Goal: Navigation & Orientation: Locate item on page

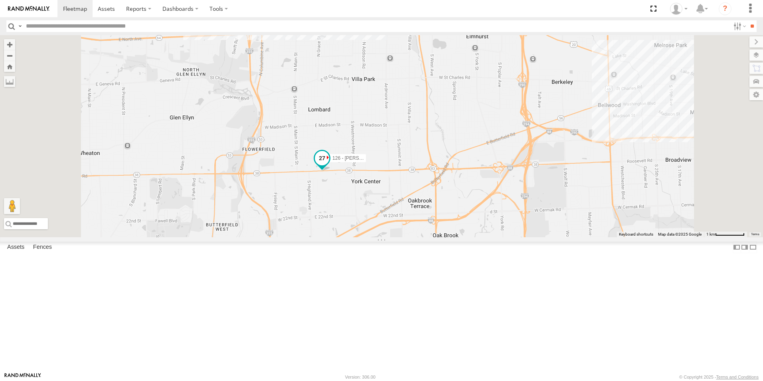
drag, startPoint x: 430, startPoint y: 168, endPoint x: 419, endPoint y: 235, distance: 68.7
click at [331, 171] on span at bounding box center [322, 161] width 18 height 22
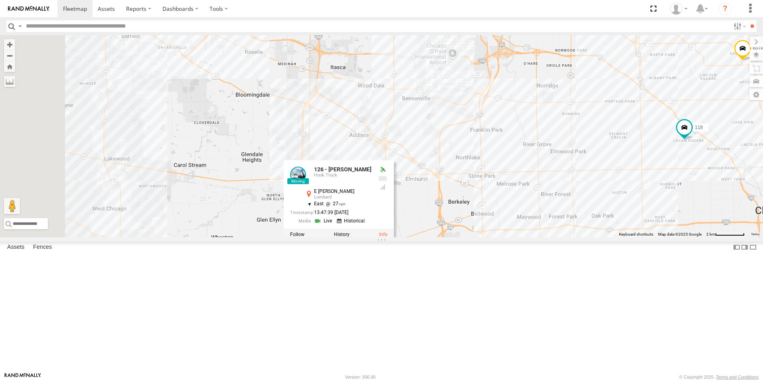
drag, startPoint x: 303, startPoint y: 180, endPoint x: 369, endPoint y: 288, distance: 126.8
click at [369, 237] on div "4449 126 - Cory F 121- Elisha 125 - Ken 116 118 6078 126 - Cory F Hook Truck E …" at bounding box center [381, 136] width 763 height 202
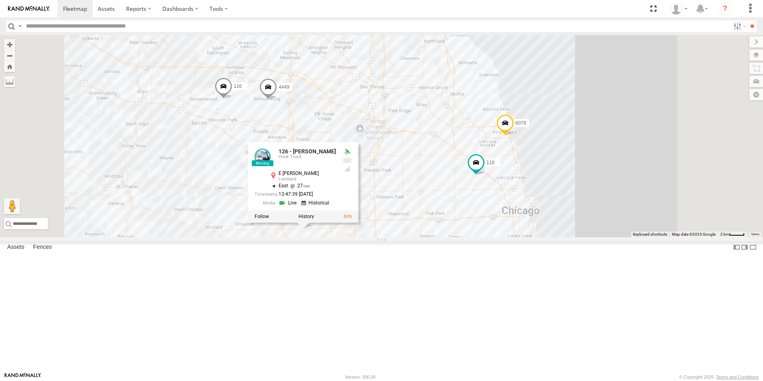
click at [29, 8] on img at bounding box center [28, 9] width 41 height 6
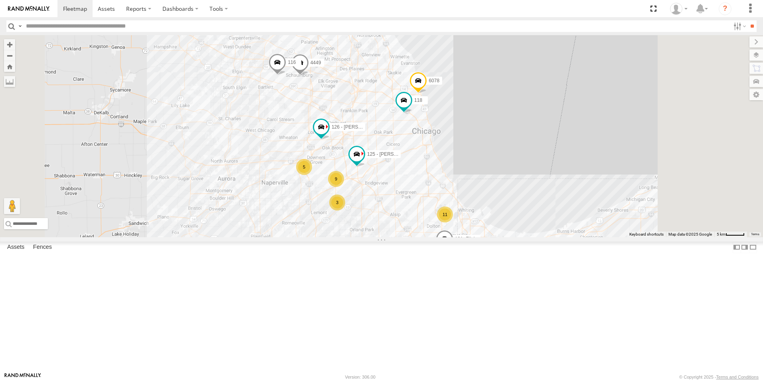
drag, startPoint x: 403, startPoint y: 157, endPoint x: 380, endPoint y: 216, distance: 63.4
click at [380, 216] on div "4449 126 - [PERSON_NAME] 121- [PERSON_NAME] 125 - [PERSON_NAME] 116 118 6078 9 …" at bounding box center [381, 136] width 763 height 202
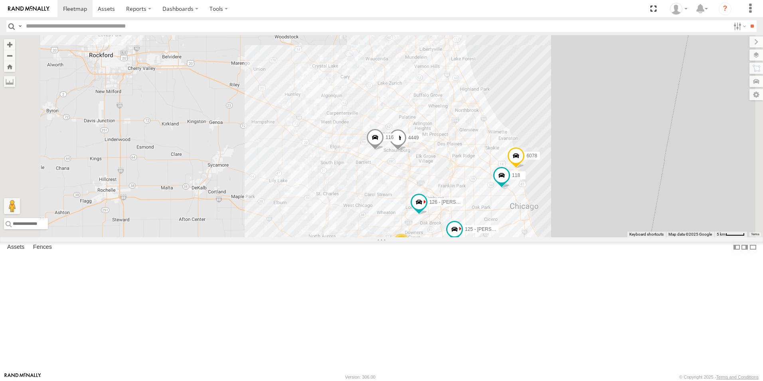
drag, startPoint x: 546, startPoint y: 296, endPoint x: 495, endPoint y: 258, distance: 63.2
click at [495, 237] on div "4449 126 - [PERSON_NAME] 121- [PERSON_NAME] 125 - [PERSON_NAME] 116 118 6078 9 …" at bounding box center [381, 136] width 763 height 202
click at [25, 10] on img at bounding box center [28, 9] width 41 height 6
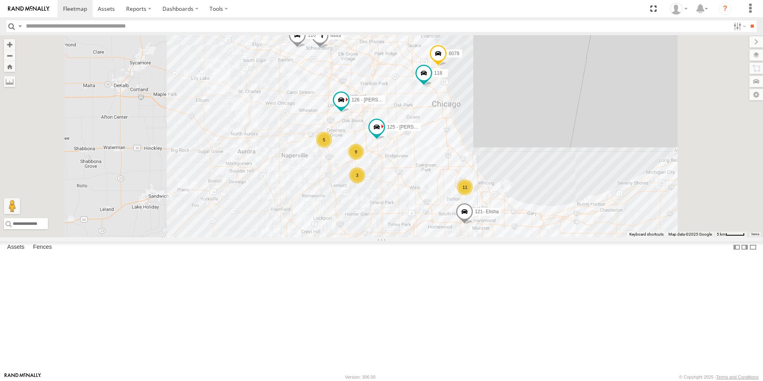
click at [0, 0] on div at bounding box center [0, 0] width 0 height 0
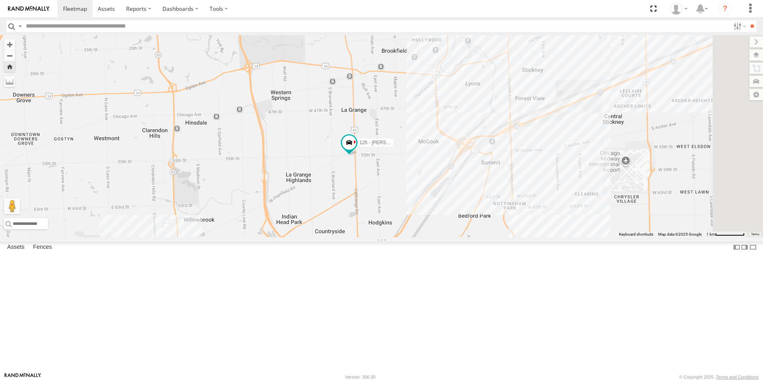
click at [21, 9] on img at bounding box center [28, 9] width 41 height 6
